Goal: Transaction & Acquisition: Purchase product/service

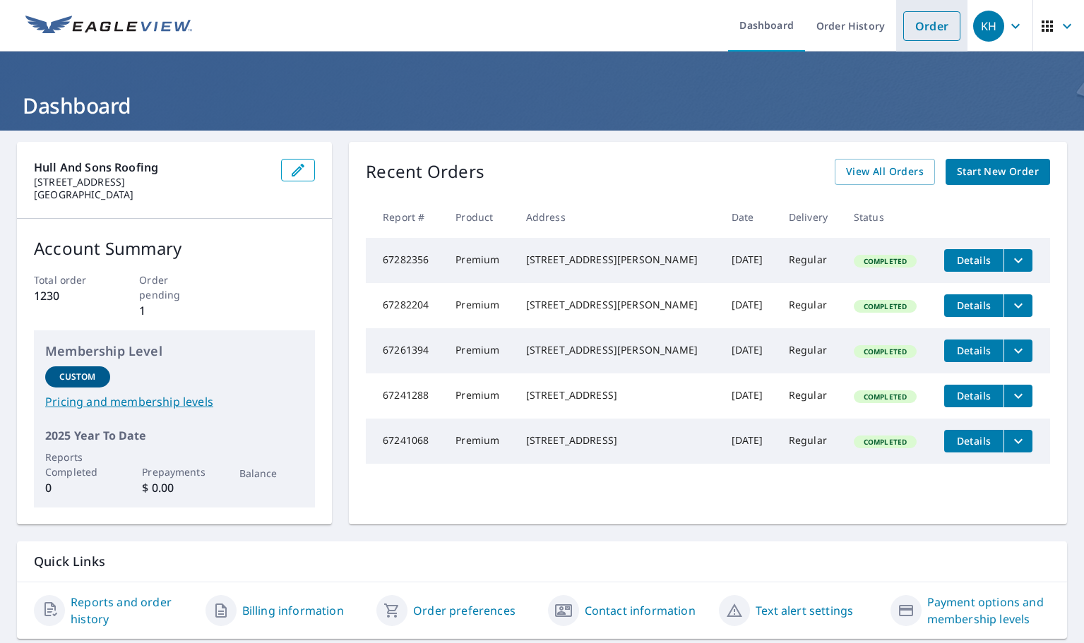
click at [922, 17] on link "Order" at bounding box center [931, 26] width 57 height 30
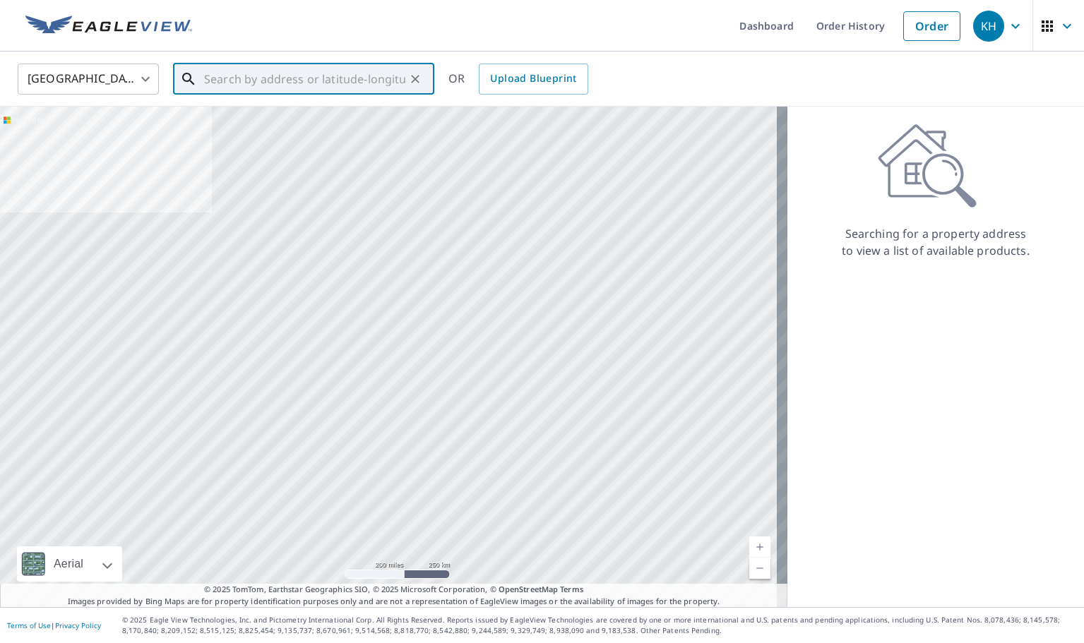
paste input "[STREET_ADDRESS]"
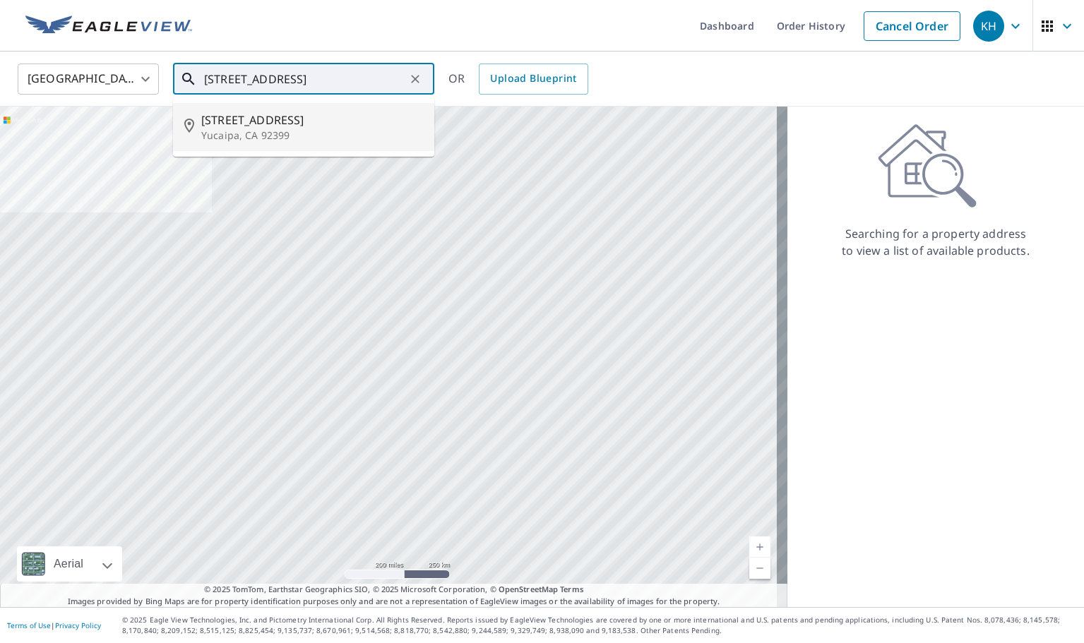
click at [212, 124] on span "[STREET_ADDRESS]" at bounding box center [312, 120] width 222 height 17
type input "[STREET_ADDRESS]"
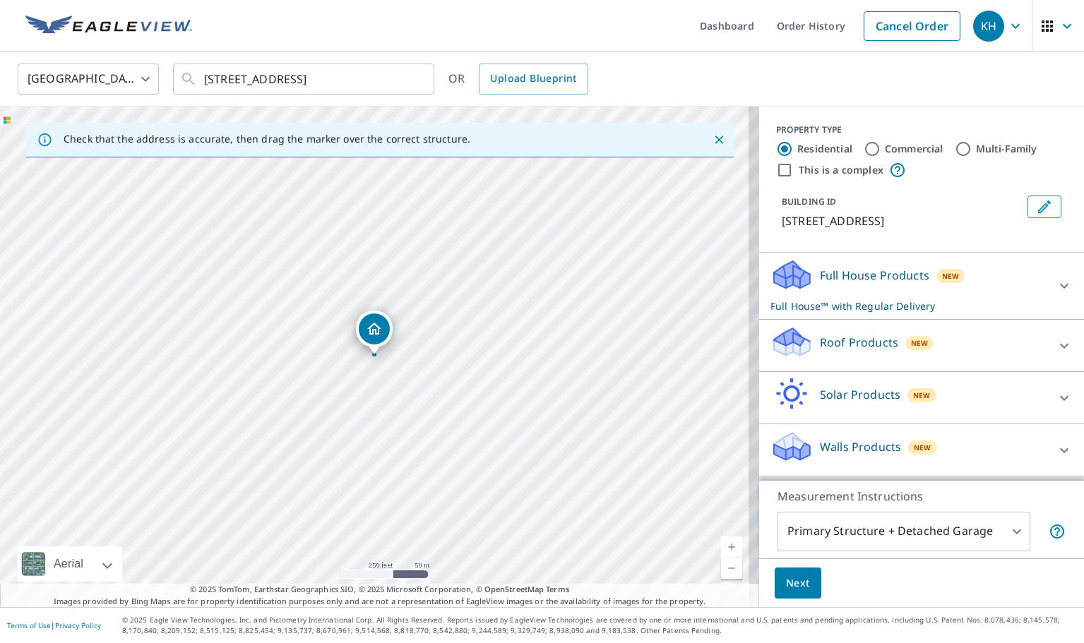
click at [820, 355] on div "Roof Products New" at bounding box center [909, 346] width 277 height 40
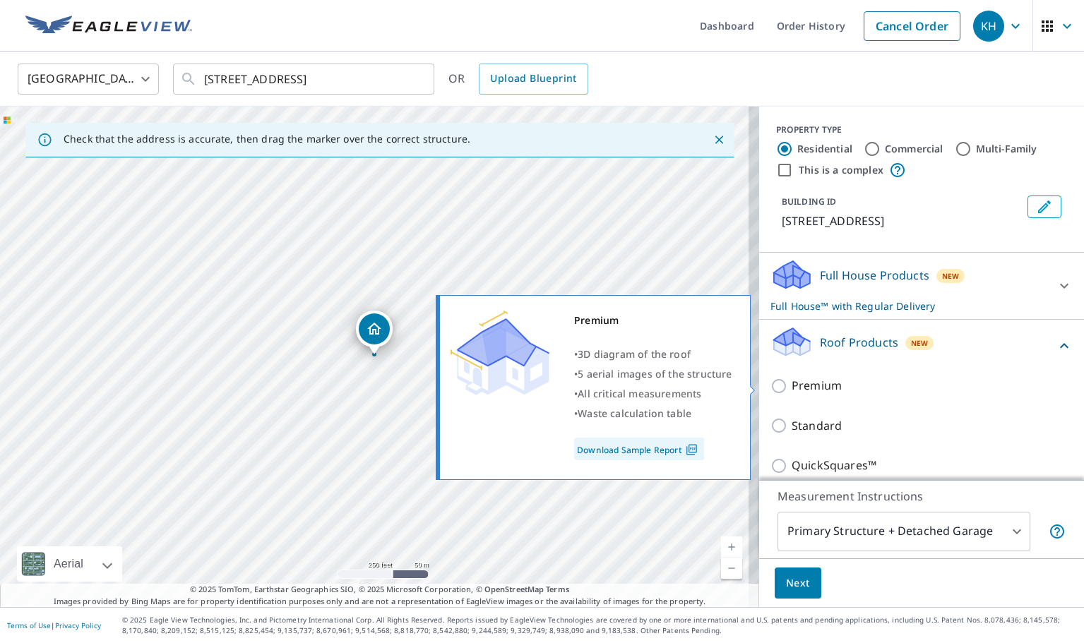
click at [817, 377] on p "Premium" at bounding box center [817, 386] width 50 height 18
click at [792, 378] on input "Premium" at bounding box center [781, 386] width 21 height 17
checkbox input "true"
checkbox input "false"
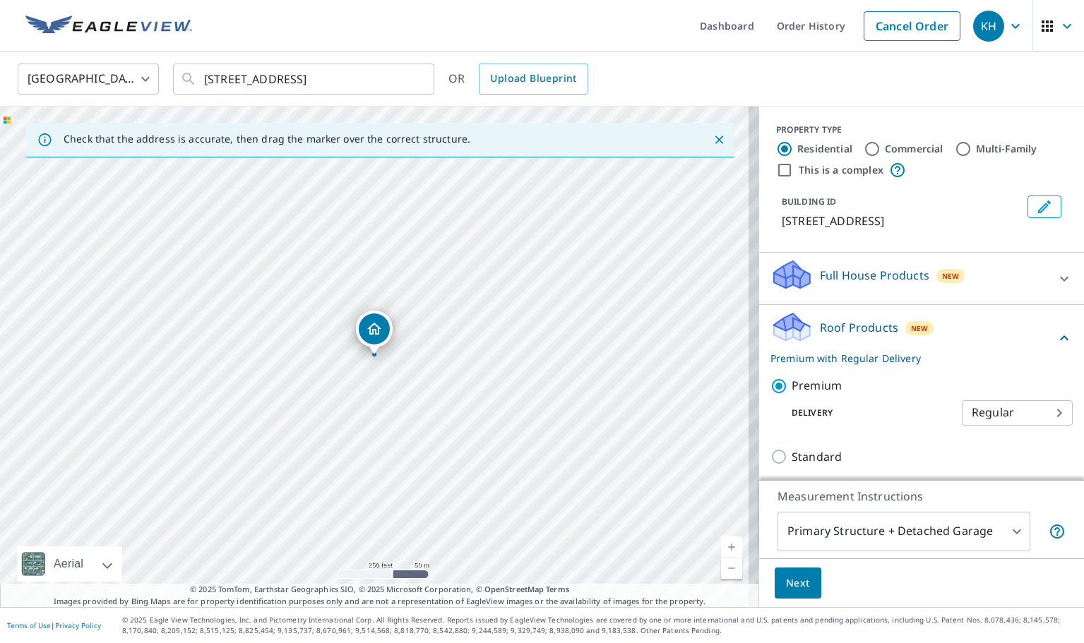
click at [786, 581] on span "Next" at bounding box center [798, 584] width 24 height 18
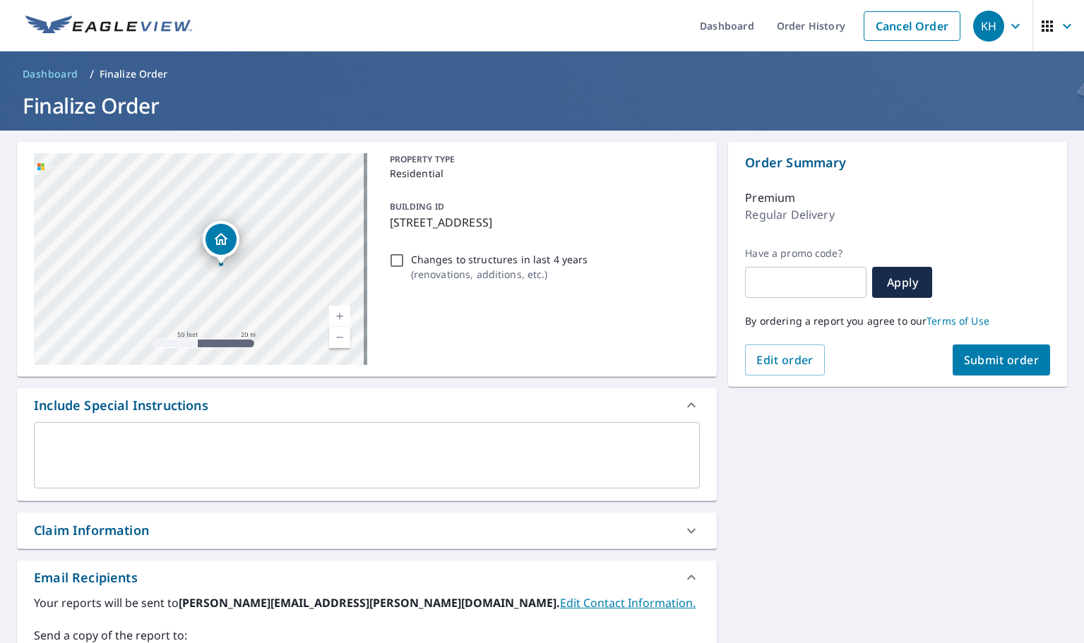
drag, startPoint x: 172, startPoint y: 234, endPoint x: 289, endPoint y: 273, distance: 123.1
click at [289, 273] on div "[STREET_ADDRESS]" at bounding box center [200, 259] width 333 height 212
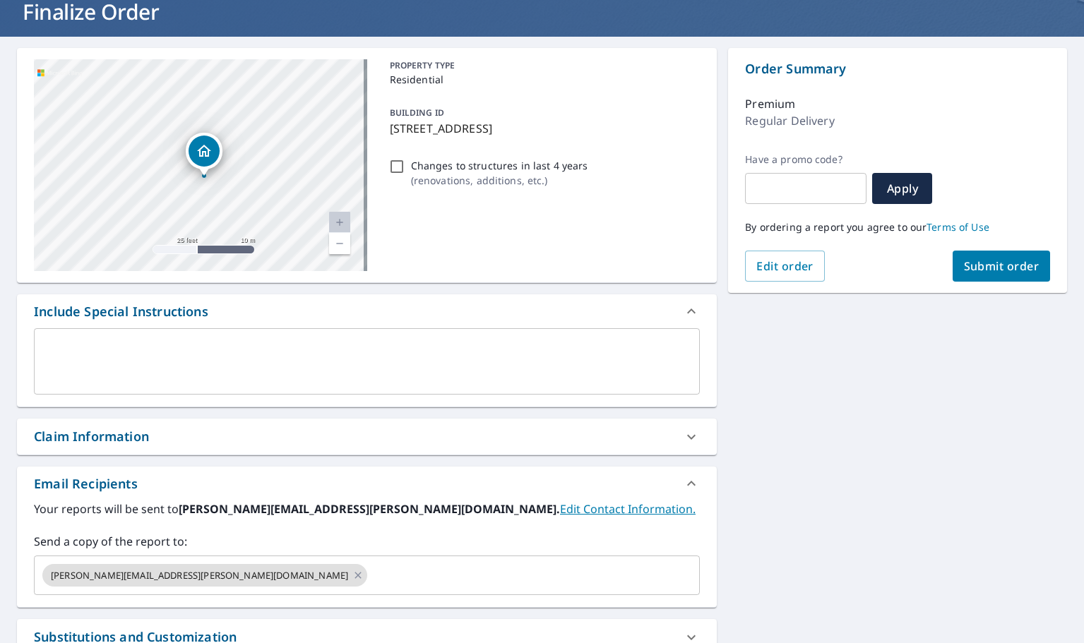
scroll to position [256, 0]
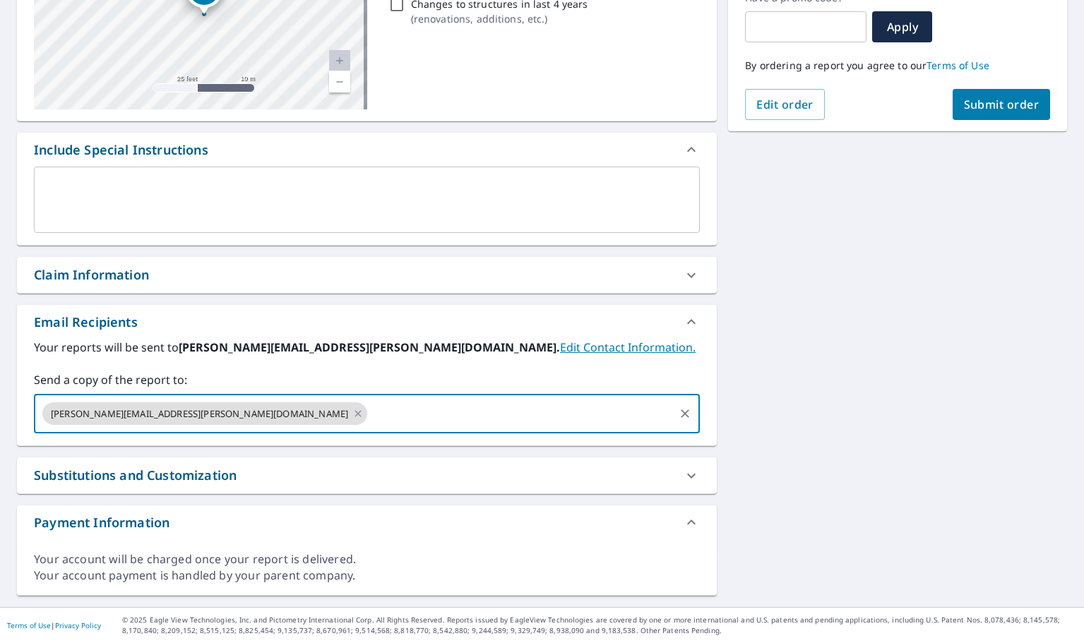
click at [369, 416] on input "text" at bounding box center [520, 413] width 303 height 27
type input "[PERSON_NAME][EMAIL_ADDRESS][DOMAIN_NAME]"
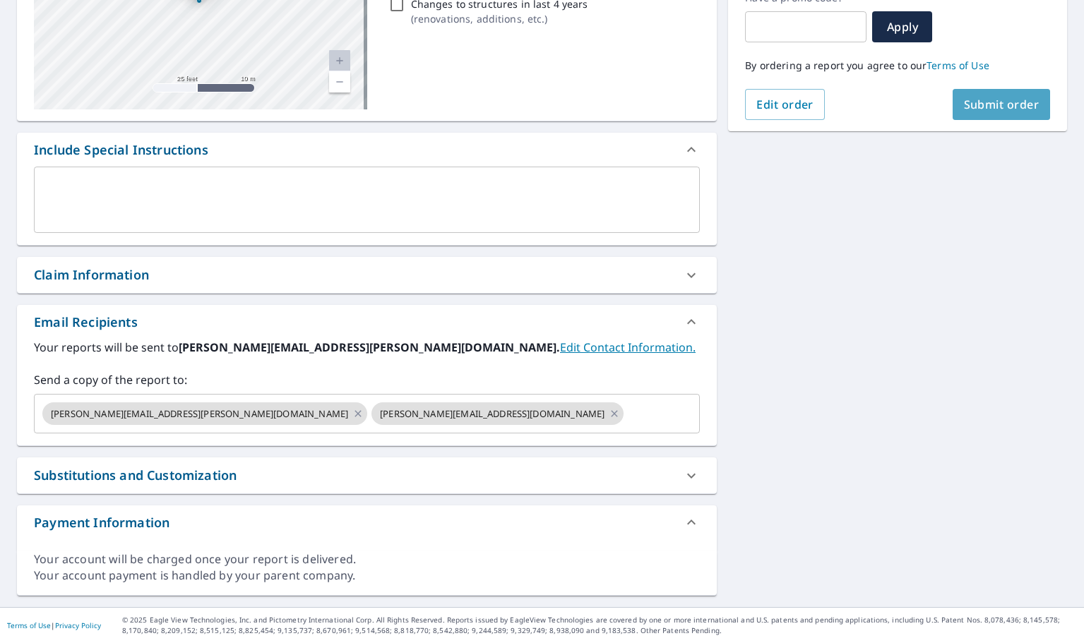
click at [982, 97] on span "Submit order" at bounding box center [1002, 105] width 76 height 16
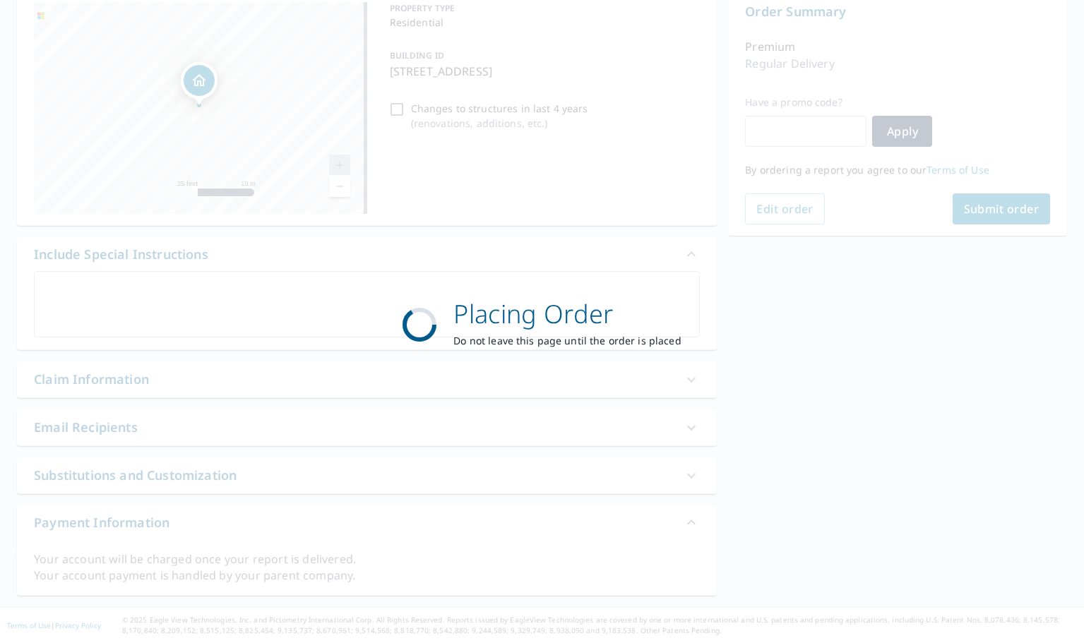
scroll to position [151, 0]
